Goal: Entertainment & Leisure: Consume media (video, audio)

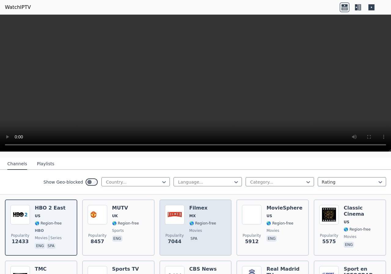
scroll to position [31, 0]
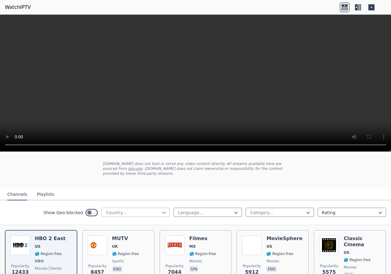
click at [162, 212] on icon at bounding box center [164, 213] width 4 height 2
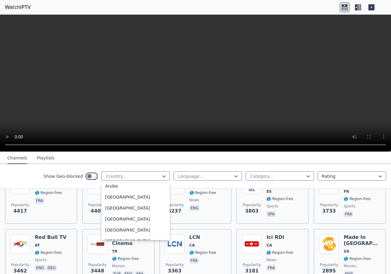
scroll to position [0, 0]
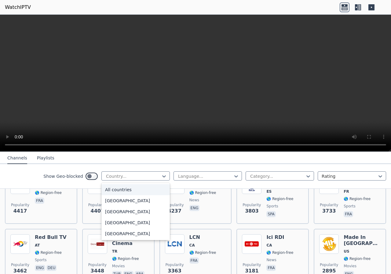
click at [121, 189] on div "All countries" at bounding box center [135, 189] width 68 height 11
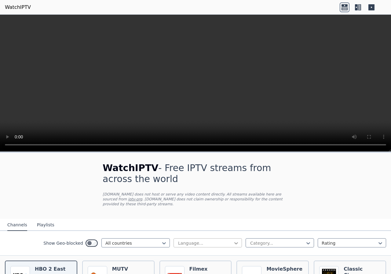
click at [233, 240] on icon at bounding box center [236, 243] width 6 height 6
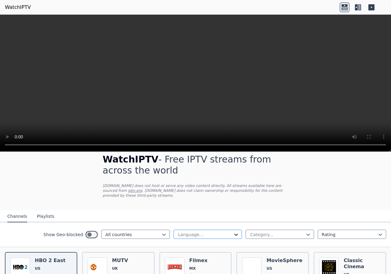
scroll to position [61, 0]
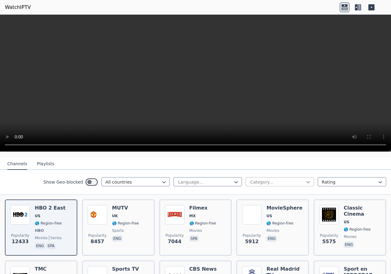
click at [305, 179] on icon at bounding box center [308, 182] width 6 height 6
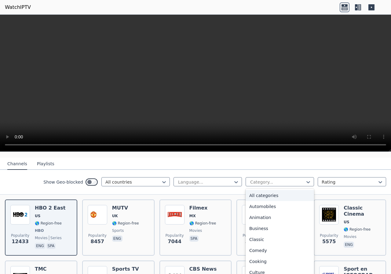
click at [268, 190] on div "All categories" at bounding box center [279, 195] width 68 height 11
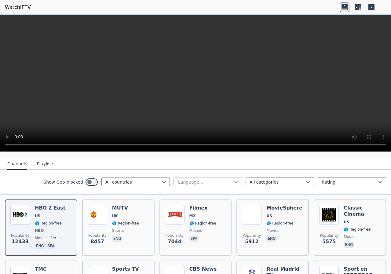
click at [233, 179] on icon at bounding box center [236, 182] width 6 height 6
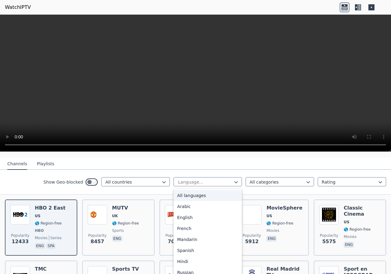
click at [205, 190] on div "All languages" at bounding box center [207, 195] width 68 height 11
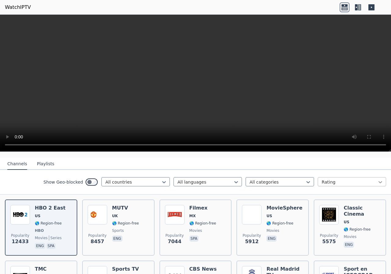
click at [378, 179] on icon at bounding box center [380, 182] width 6 height 6
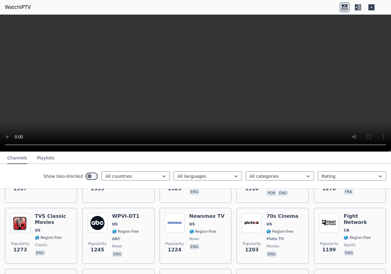
scroll to position [794, 0]
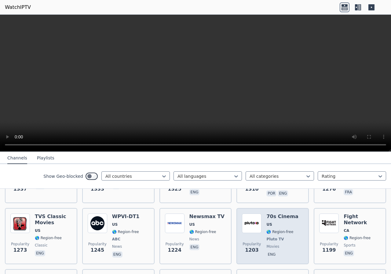
click at [282, 213] on h6 "70s Cinema" at bounding box center [282, 216] width 32 height 6
click at [279, 213] on h6 "70s Cinema" at bounding box center [282, 216] width 32 height 6
click at [266, 237] on span "Pluto TV" at bounding box center [274, 239] width 17 height 5
click at [273, 213] on h6 "70s Cinema" at bounding box center [282, 216] width 32 height 6
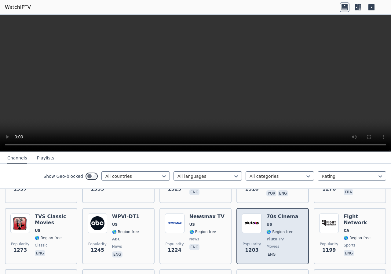
click at [273, 213] on h6 "70s Cinema" at bounding box center [282, 216] width 32 height 6
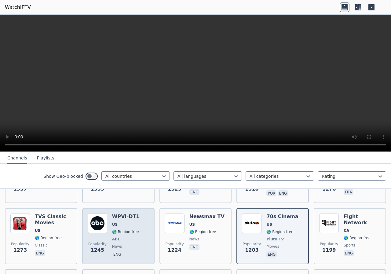
click at [99, 213] on img at bounding box center [98, 223] width 20 height 20
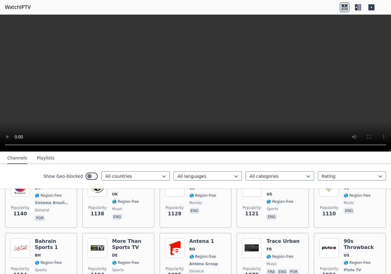
scroll to position [1038, 0]
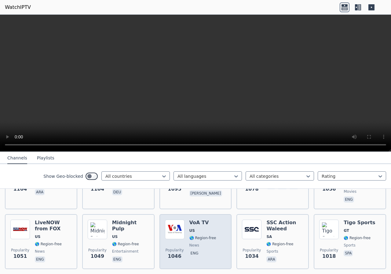
click at [193, 219] on h6 "VoA TV" at bounding box center [202, 222] width 27 height 6
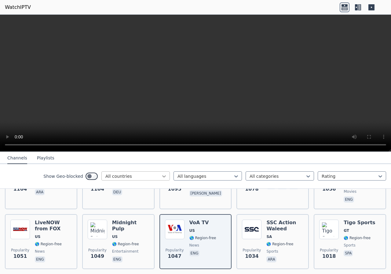
click at [161, 177] on icon at bounding box center [164, 176] width 6 height 6
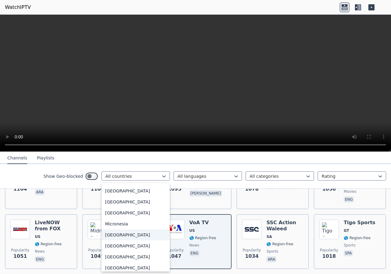
scroll to position [1337, 0]
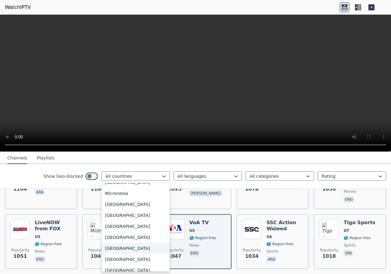
click at [113, 253] on div "[GEOGRAPHIC_DATA]" at bounding box center [135, 248] width 68 height 11
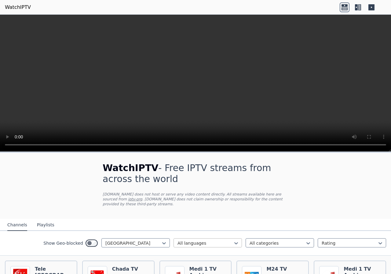
scroll to position [61, 0]
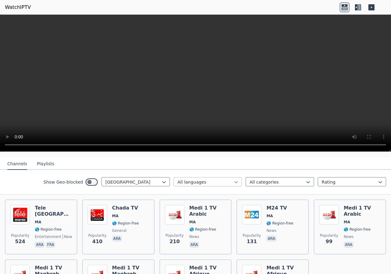
click at [233, 179] on icon at bounding box center [236, 182] width 6 height 6
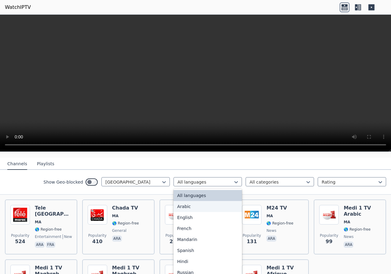
click at [190, 202] on div "Arabic" at bounding box center [207, 206] width 68 height 11
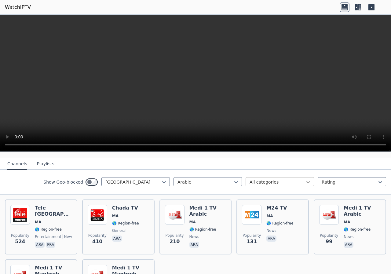
click at [305, 179] on icon at bounding box center [308, 182] width 6 height 6
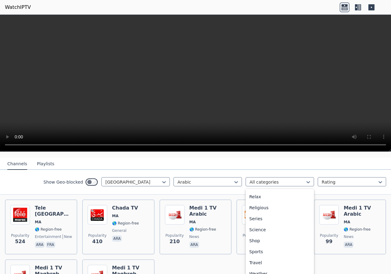
scroll to position [211, 0]
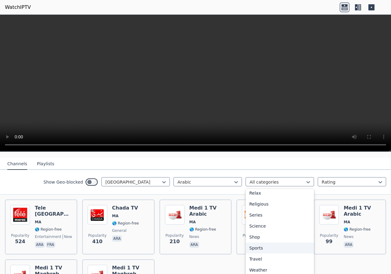
click at [251, 243] on div "Sports" at bounding box center [279, 247] width 68 height 11
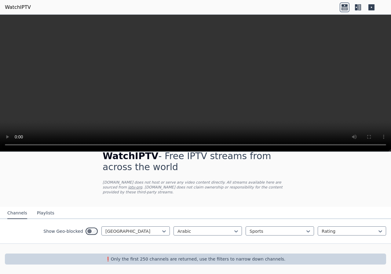
scroll to position [7, 0]
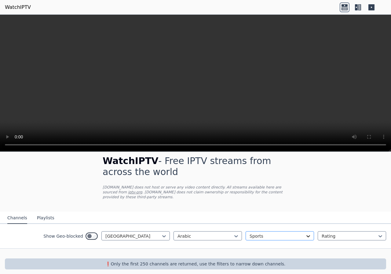
click at [301, 231] on div "option Sports, selected. Sports" at bounding box center [279, 235] width 68 height 9
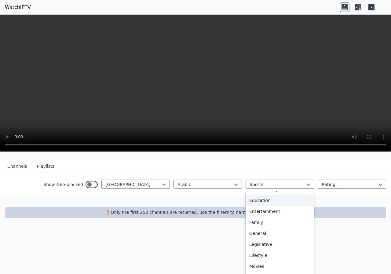
scroll to position [0, 0]
click at [262, 195] on div "All categories" at bounding box center [279, 197] width 68 height 11
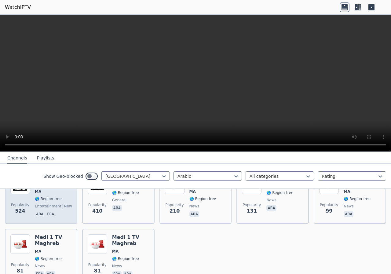
scroll to position [61, 0]
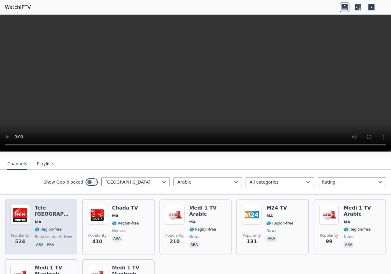
click at [18, 210] on img at bounding box center [20, 215] width 20 height 20
click at [19, 208] on img at bounding box center [20, 215] width 20 height 20
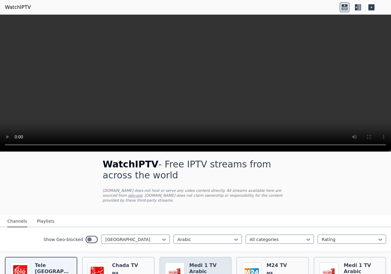
scroll to position [0, 0]
